Goal: Transaction & Acquisition: Purchase product/service

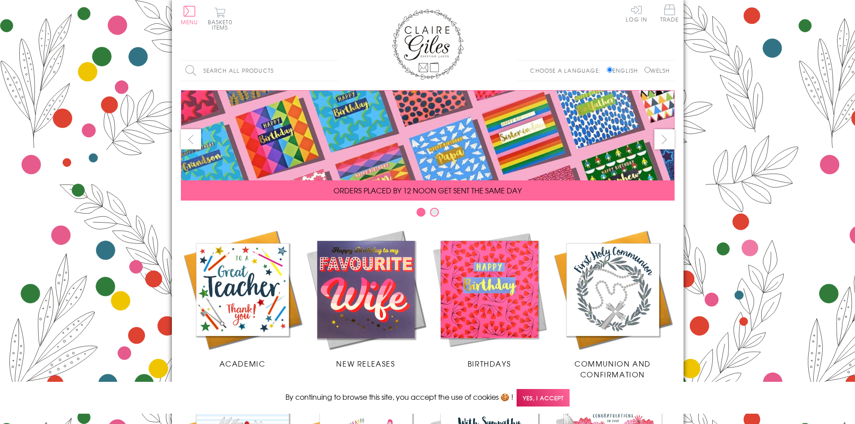
click at [645, 71] on input "Welsh" at bounding box center [648, 70] width 6 height 6
radio input "true"
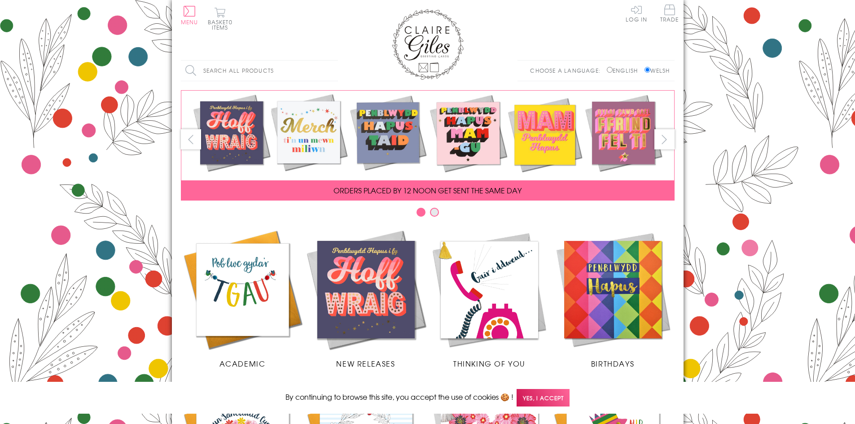
click at [225, 70] on input "Search all products" at bounding box center [259, 71] width 157 height 20
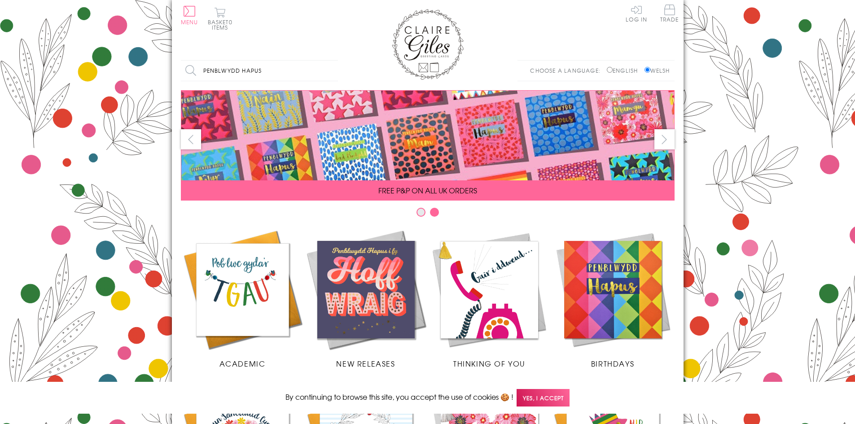
type input "penblwydd hapus"
click at [329, 61] on input "Search" at bounding box center [333, 71] width 9 height 20
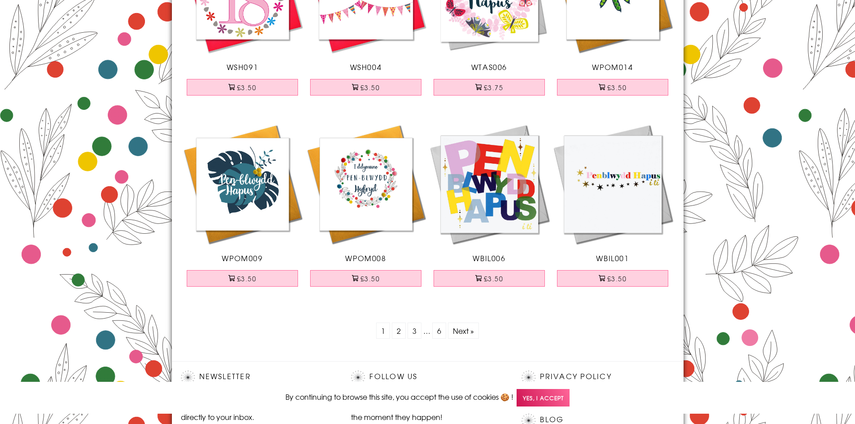
scroll to position [2784, 0]
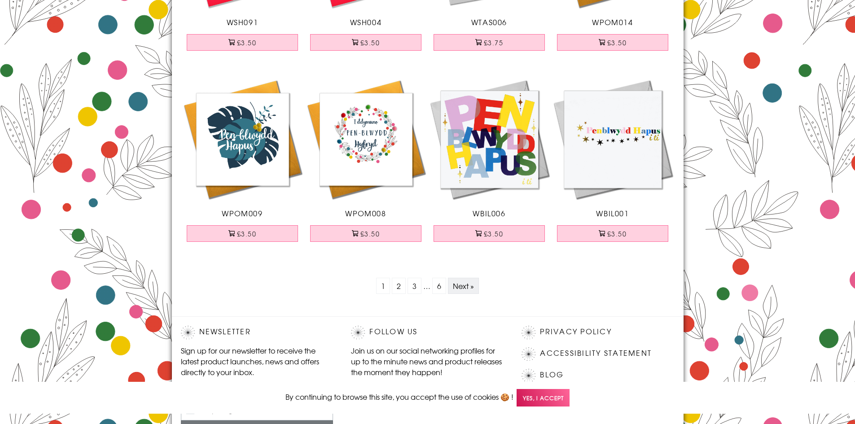
click at [458, 289] on link "Next »" at bounding box center [463, 286] width 21 height 11
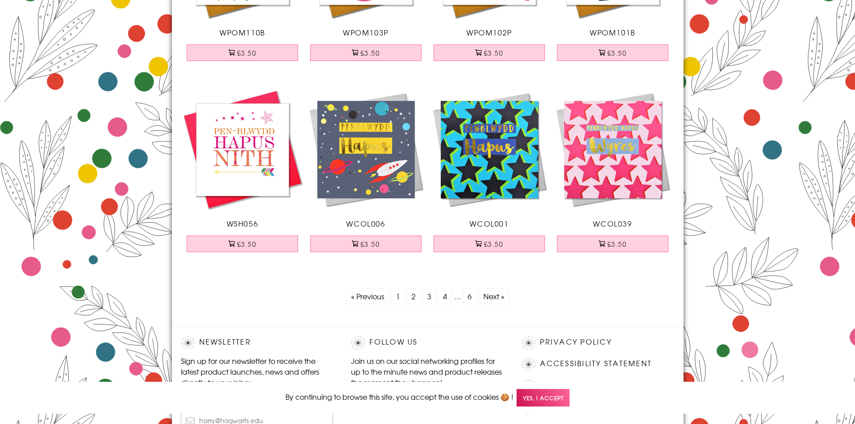
scroll to position [2784, 0]
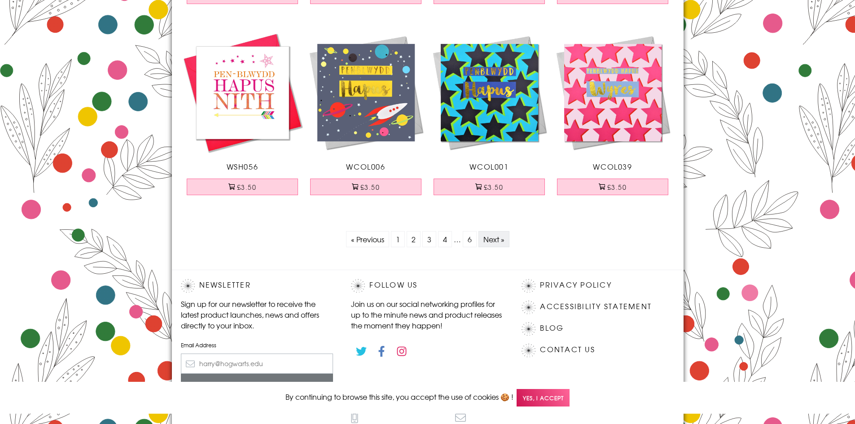
click at [496, 237] on link "Next »" at bounding box center [494, 239] width 21 height 11
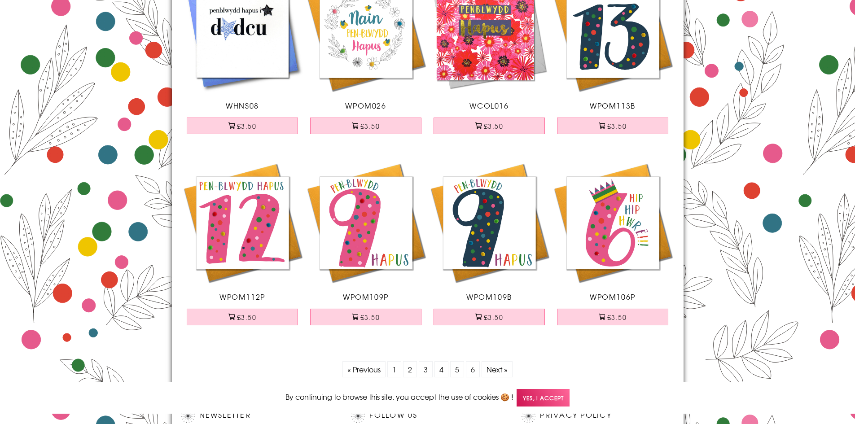
scroll to position [2694, 0]
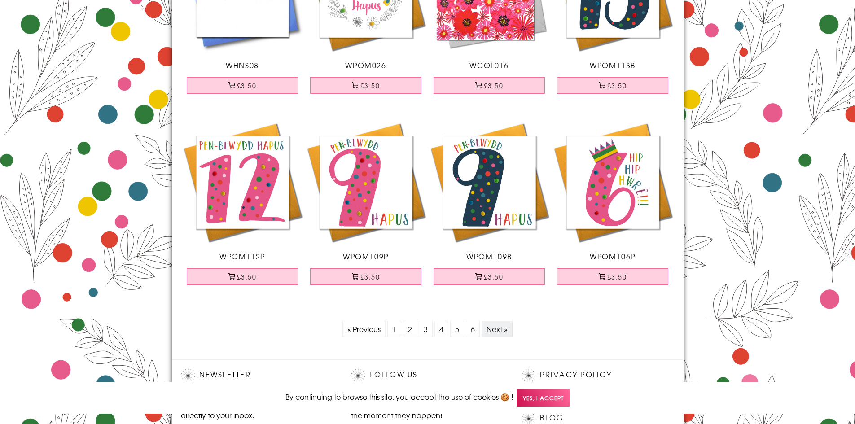
click at [498, 325] on link "Next »" at bounding box center [497, 329] width 21 height 11
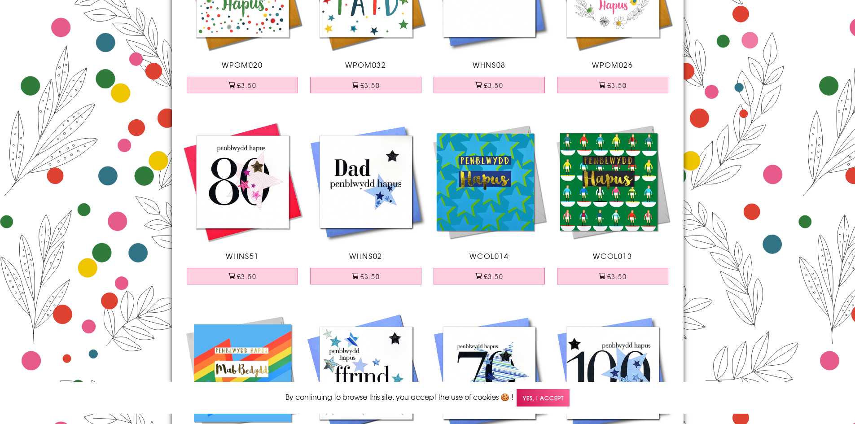
scroll to position [225, 0]
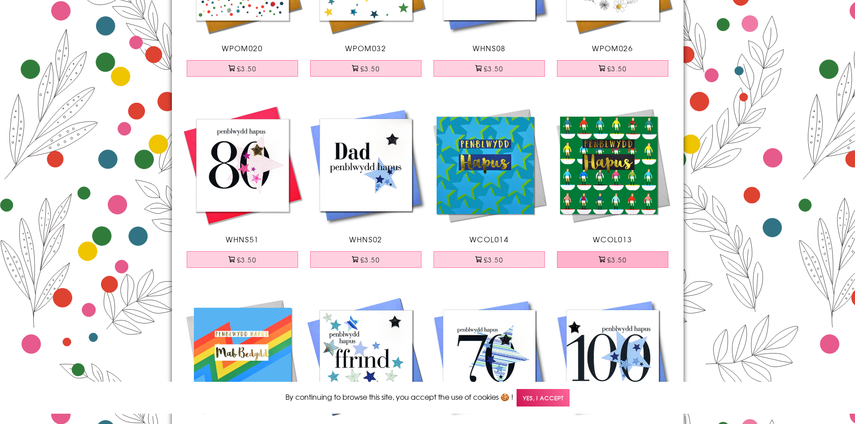
click at [625, 262] on button "£3.50" at bounding box center [612, 259] width 111 height 17
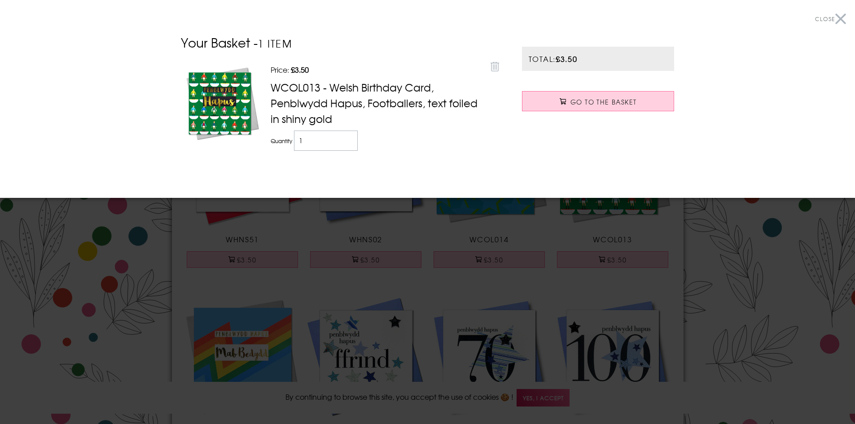
click at [843, 17] on button "Close" at bounding box center [830, 19] width 31 height 20
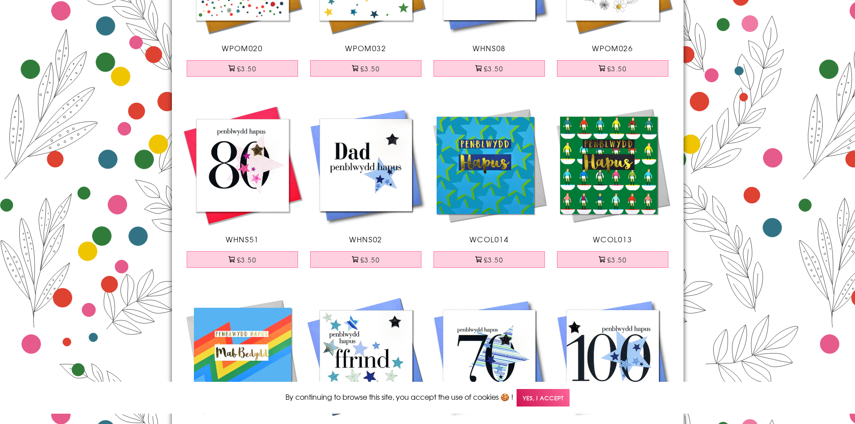
click at [491, 187] on img at bounding box center [489, 165] width 123 height 123
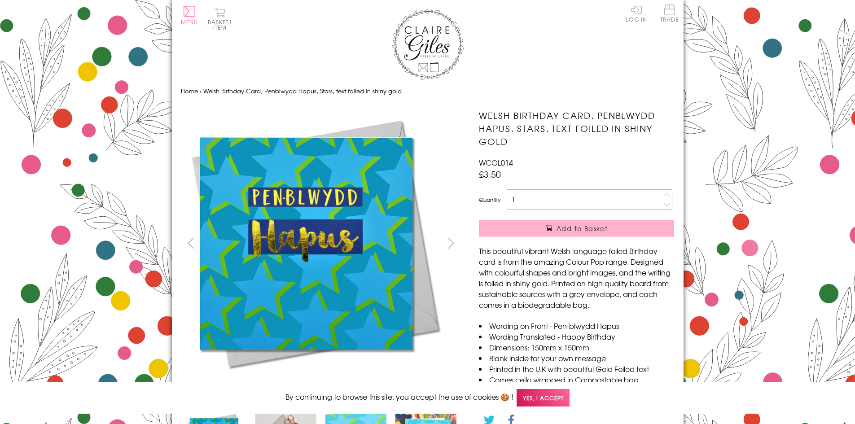
click at [514, 231] on button "Add to Basket" at bounding box center [576, 228] width 195 height 17
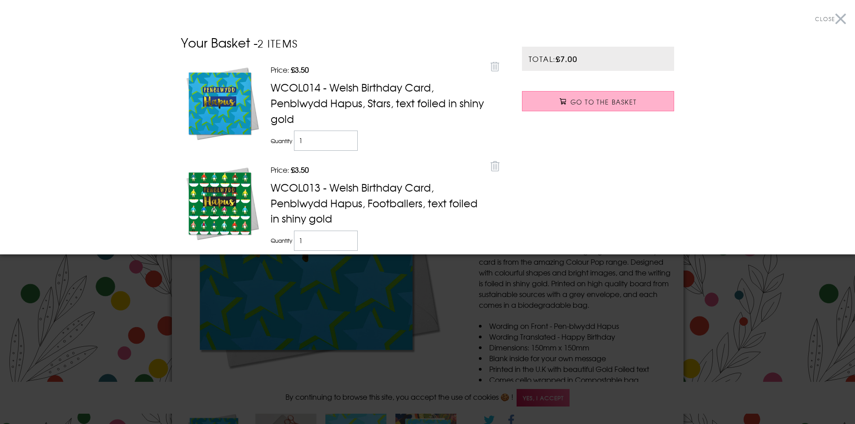
click at [611, 105] on span "Go to the Basket" at bounding box center [604, 101] width 66 height 9
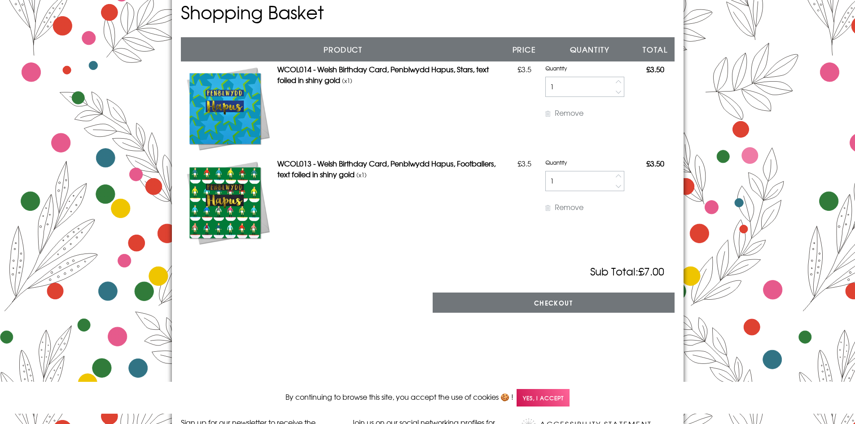
scroll to position [135, 0]
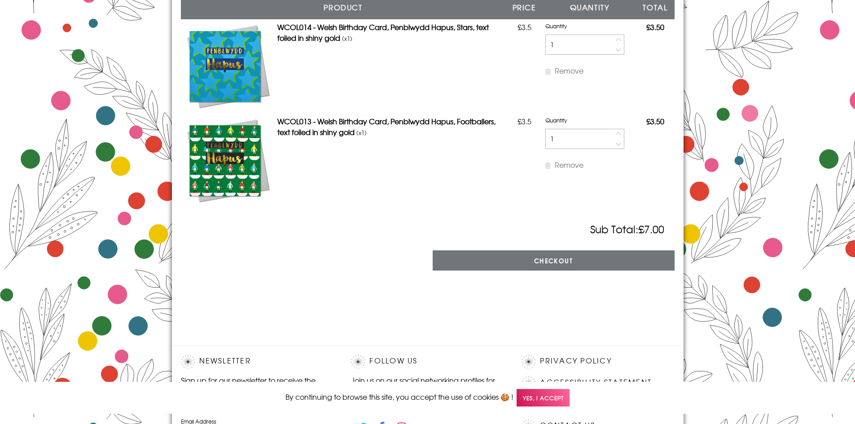
click at [557, 400] on span "Yes, I accept" at bounding box center [543, 398] width 53 height 18
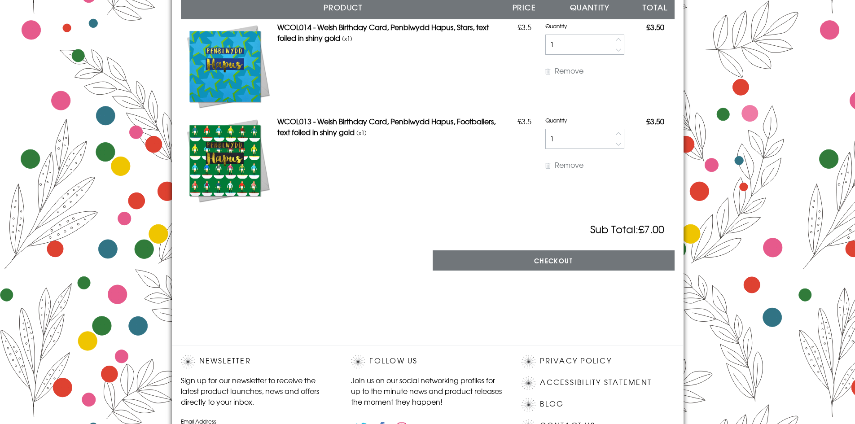
click at [183, 291] on shop-pay-wallet-button at bounding box center [182, 285] width 2 height 11
